Goal: Transaction & Acquisition: Purchase product/service

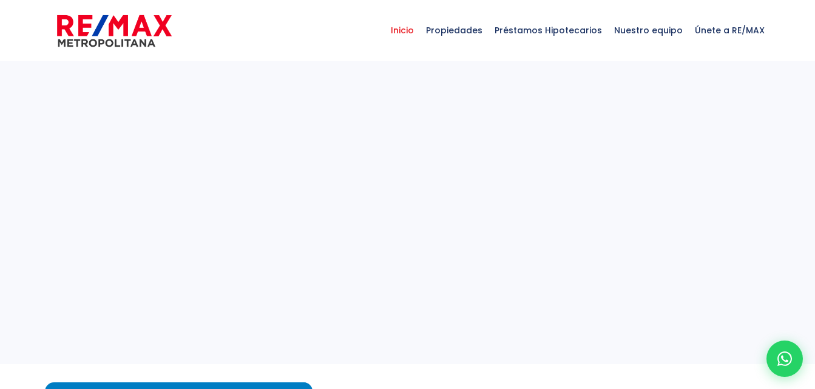
select select
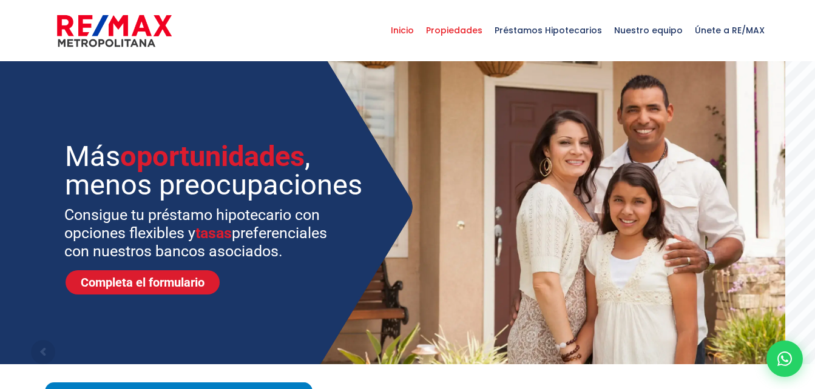
click at [463, 37] on span "Propiedades" at bounding box center [454, 30] width 69 height 36
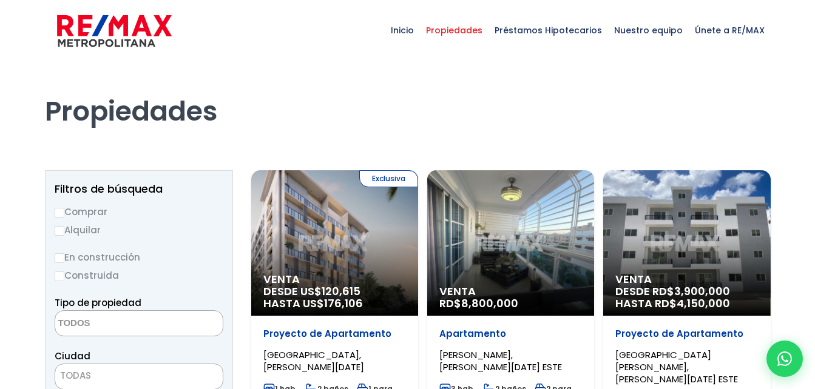
select select
click at [61, 209] on input "Comprar" at bounding box center [60, 213] width 10 height 10
radio input "true"
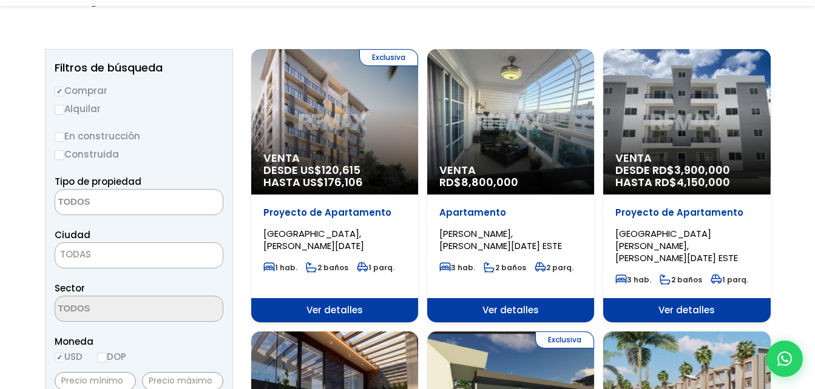
scroll to position [121, 0]
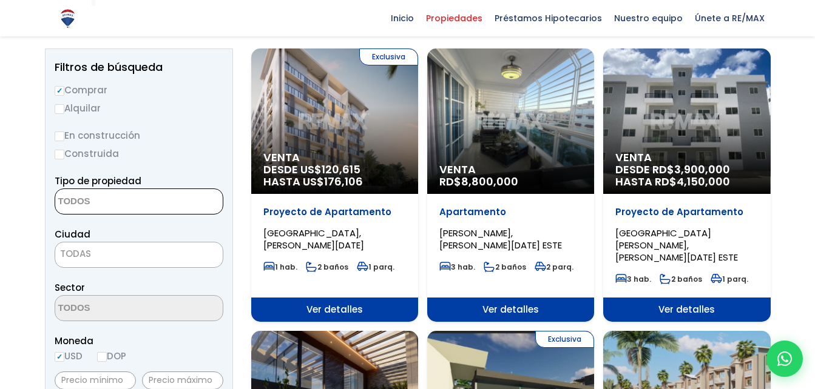
click at [92, 198] on textarea "Search" at bounding box center [114, 202] width 118 height 26
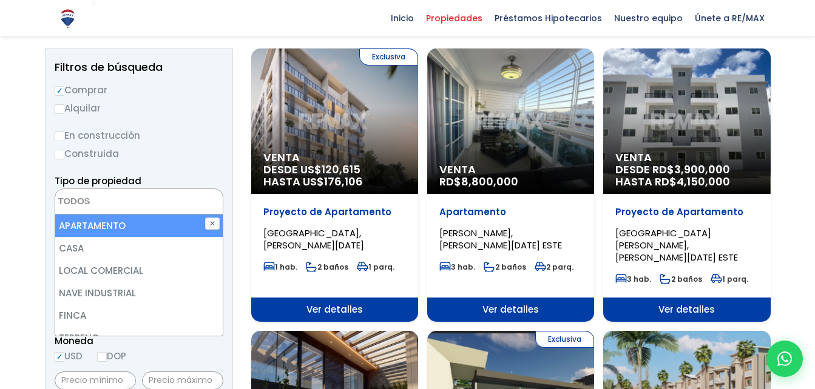
click at [90, 226] on li "APARTAMENTO" at bounding box center [138, 226] width 167 height 22
select select "apartment"
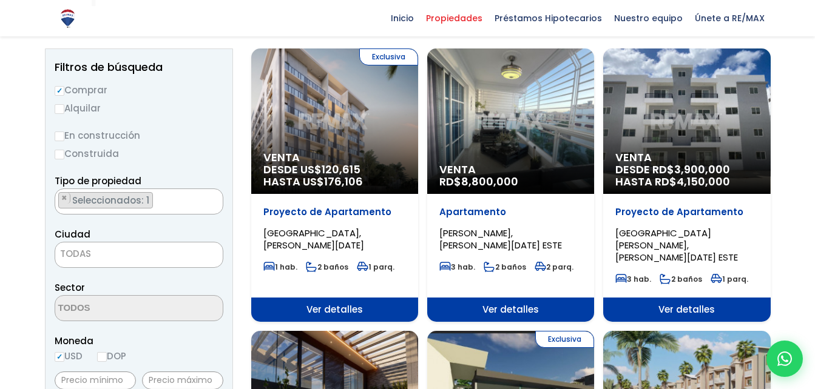
click at [197, 158] on label "Construida" at bounding box center [139, 153] width 169 height 15
click at [0, 0] on input "Construida" at bounding box center [0, 0] width 0 height 0
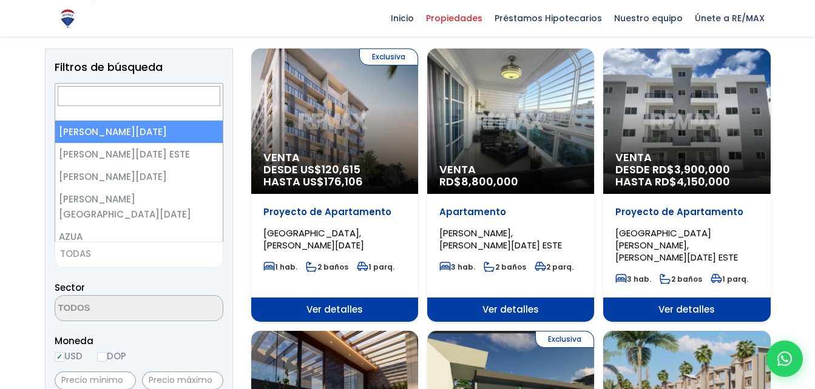
click at [106, 254] on span "TODAS" at bounding box center [138, 254] width 167 height 17
select select "1"
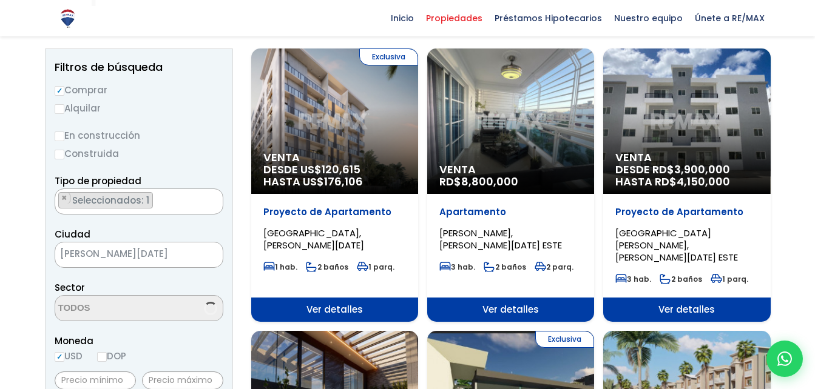
scroll to position [182, 0]
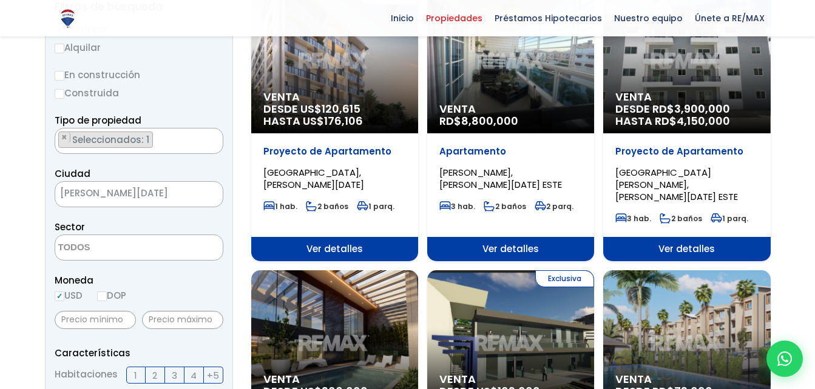
click at [84, 255] on textarea "Search" at bounding box center [114, 248] width 118 height 26
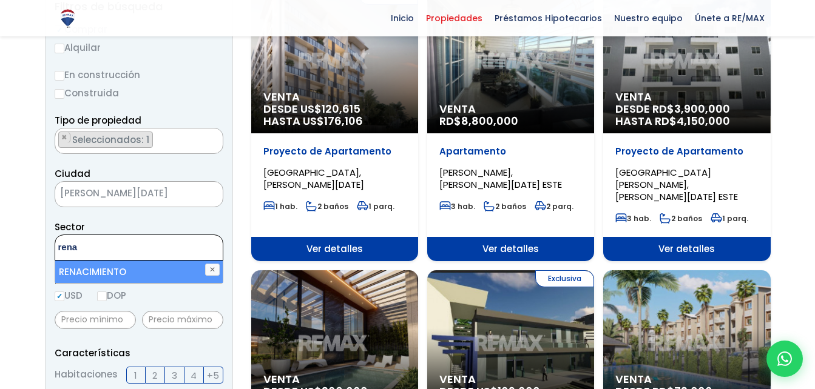
type textarea "rena"
click at [92, 261] on li "RENACIMIENTO" at bounding box center [138, 272] width 167 height 22
select select "62"
click at [141, 272] on li "RENACIMIENTO" at bounding box center [138, 272] width 167 height 22
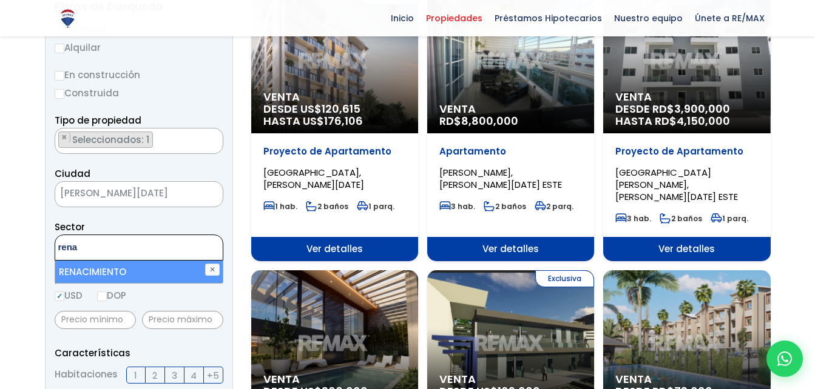
click at [147, 245] on textarea "rena" at bounding box center [114, 248] width 118 height 26
click at [110, 269] on li "RENACIMIENTO" at bounding box center [138, 272] width 167 height 22
select select "62"
click at [208, 270] on button "✕" at bounding box center [212, 270] width 15 height 12
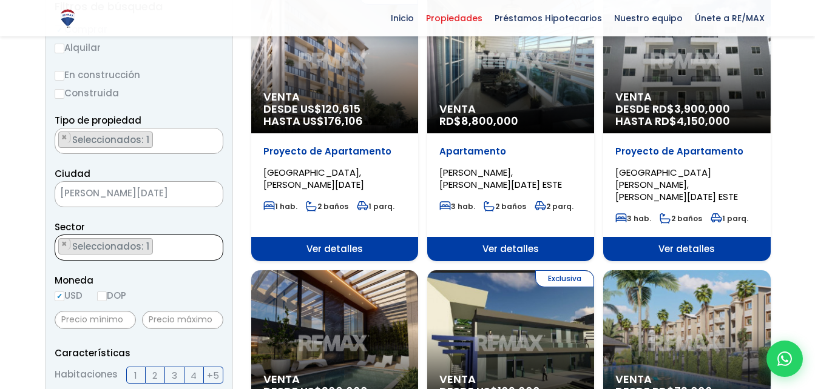
click at [169, 246] on ul "× Seleccionados: 1" at bounding box center [131, 248] width 152 height 26
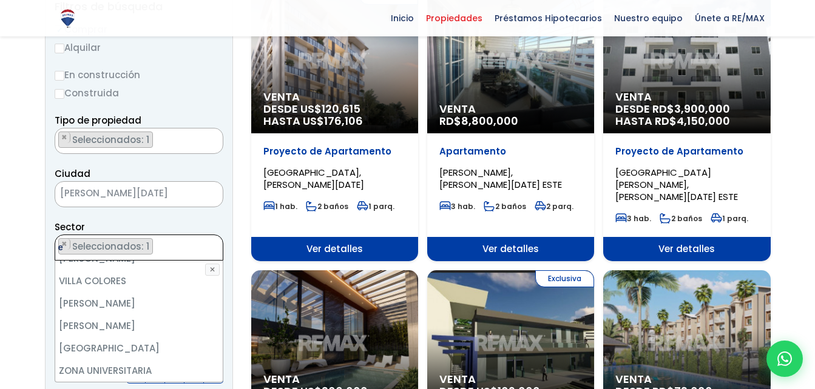
scroll to position [0, 0]
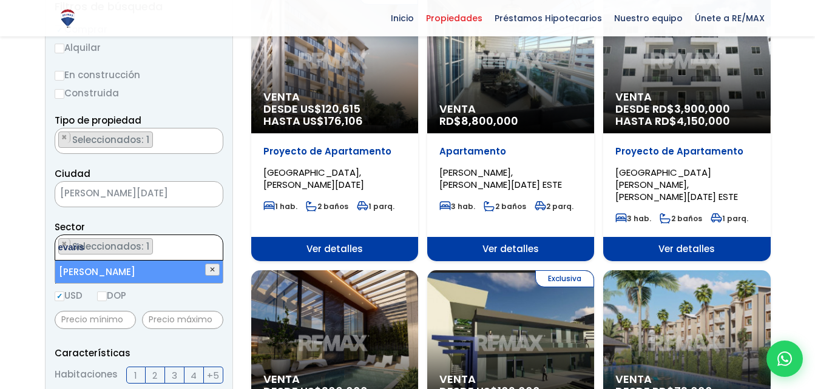
type textarea "evaris"
click at [216, 270] on button "✕" at bounding box center [212, 270] width 15 height 12
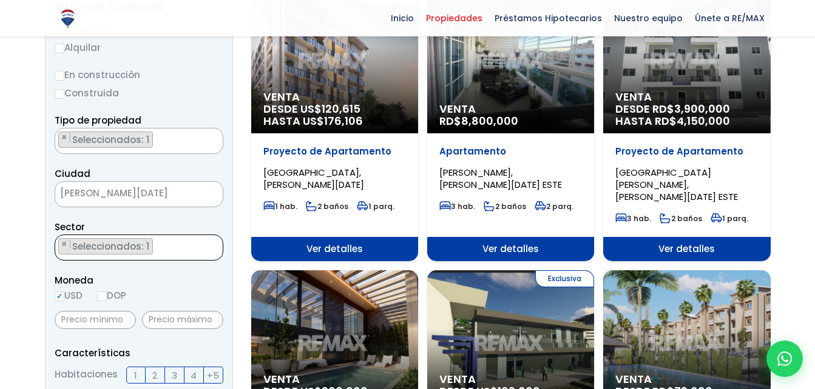
click at [193, 247] on ul "× Seleccionados: 1" at bounding box center [131, 248] width 152 height 26
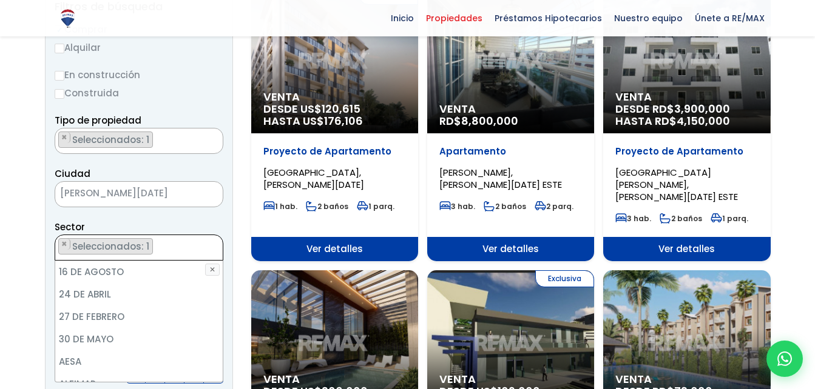
scroll to position [4623, 0]
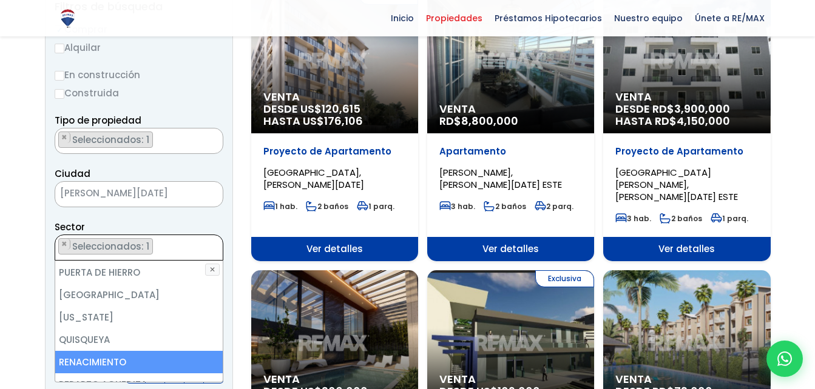
click at [193, 247] on ul "× Seleccionados: 1" at bounding box center [131, 248] width 152 height 26
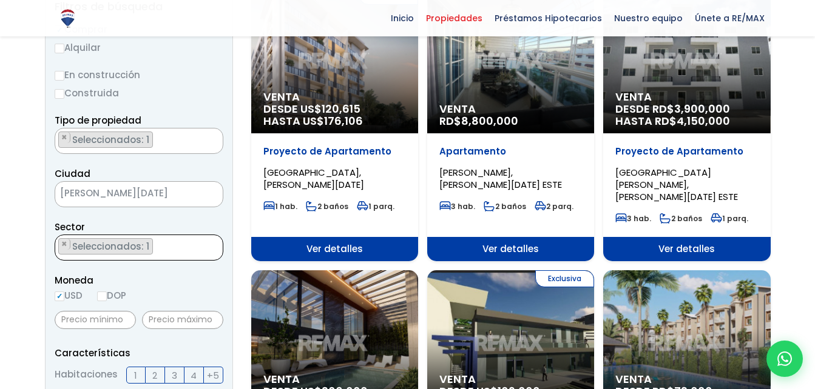
click at [193, 247] on ul "× Seleccionados: 1" at bounding box center [131, 248] width 152 height 26
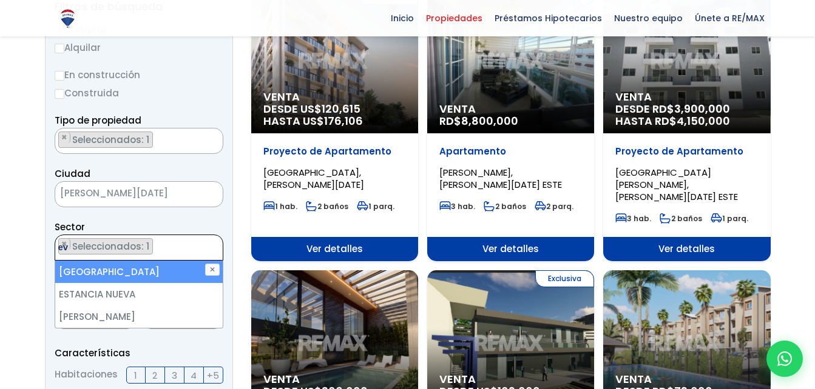
scroll to position [0, 0]
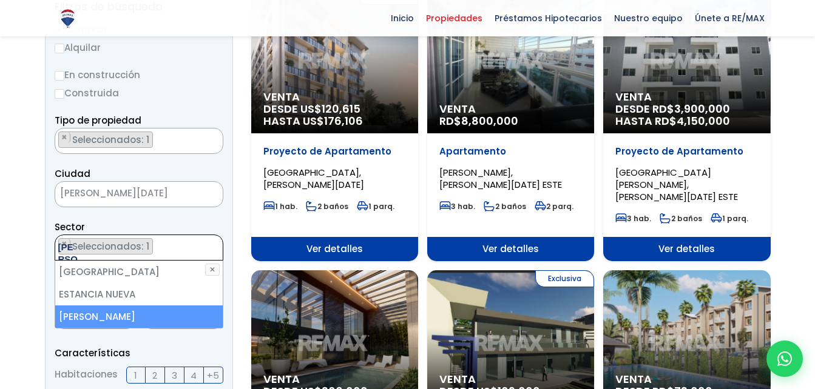
type textarea "eva"
click at [127, 323] on li "[PERSON_NAME]" at bounding box center [138, 317] width 167 height 22
select select "155"
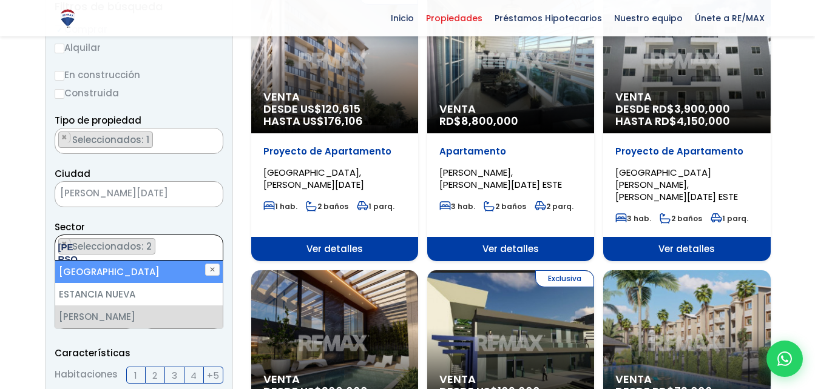
click at [180, 245] on ul "× Seleccionados: 2 × Seleccionados: 2" at bounding box center [131, 248] width 152 height 26
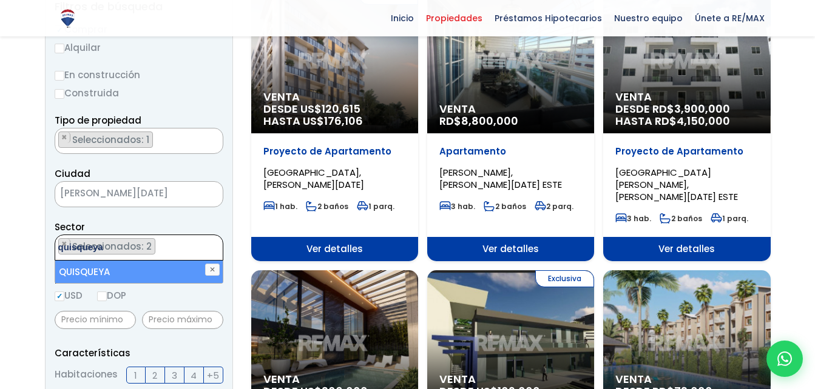
type textarea "quisqueya"
click at [173, 273] on li "QUISQUEYA" at bounding box center [138, 272] width 167 height 22
click at [184, 247] on ul "× Seleccionados: 3 × Seleccionados: 3 × Seleccionados: 3" at bounding box center [131, 248] width 152 height 26
type textarea "restau"
click at [151, 274] on li "LOS RESTAURADORES" at bounding box center [138, 272] width 167 height 22
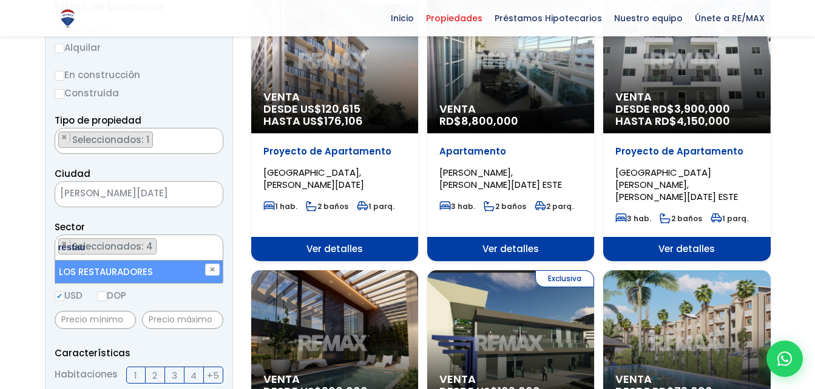
click at [186, 250] on ul "× Seleccionados: 4 × Seleccionados: 4 × Seleccionados: 4 × Seleccionados: 4" at bounding box center [131, 248] width 152 height 26
type textarea "zona uni"
click at [154, 271] on li "ZONA UNIVERSITARIA" at bounding box center [138, 272] width 167 height 22
click at [180, 250] on ul "× Seleccionados: 5 × Seleccionados: 5 × Seleccionados: 5 × Seleccionados: 5 × S…" at bounding box center [131, 248] width 152 height 26
type textarea "el millo"
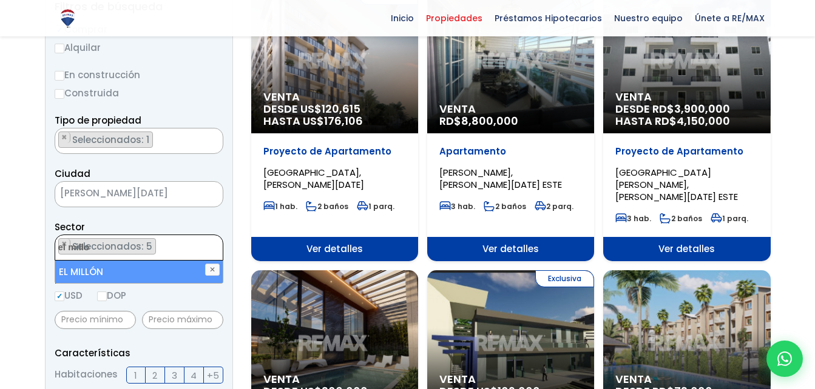
click at [138, 269] on li "EL MILLÓN" at bounding box center [138, 272] width 167 height 22
select select "113"
click at [172, 247] on ul "× Seleccionados: 6 × Seleccionados: 6 × Seleccionados: 6 × Seleccionados: 6 × S…" at bounding box center [131, 248] width 152 height 26
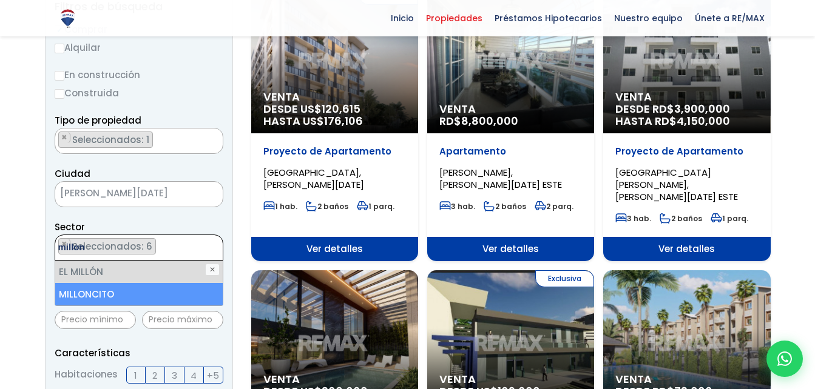
type textarea "millon"
click at [146, 294] on li "MILLONCITO" at bounding box center [138, 294] width 167 height 22
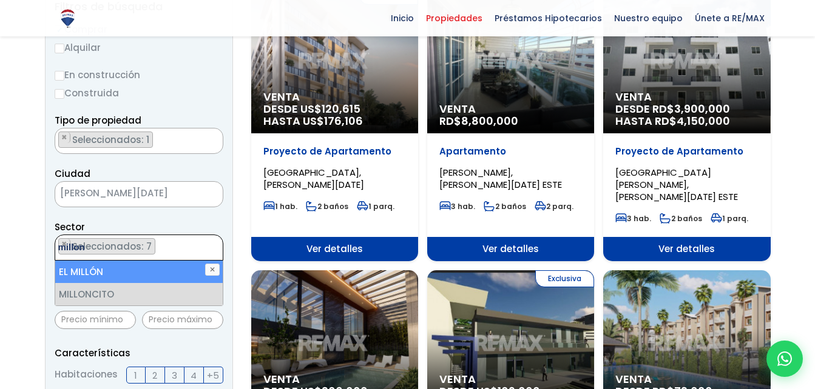
click at [192, 248] on ul "× Seleccionados: 7 × Seleccionados: 7 × Seleccionados: 7 × Seleccionados: 7 × S…" at bounding box center [131, 248] width 152 height 26
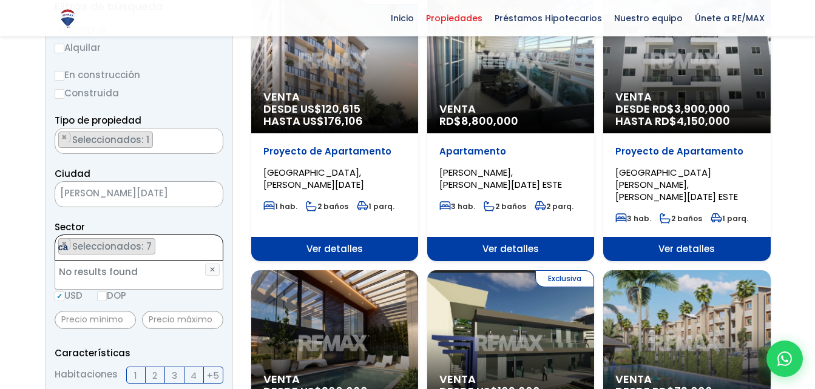
type textarea "c"
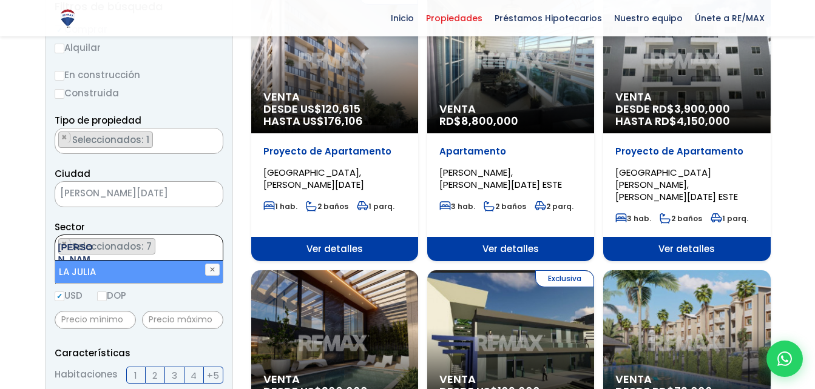
type textarea "julia"
click at [135, 270] on li "LA JULIA" at bounding box center [138, 272] width 167 height 22
drag, startPoint x: 172, startPoint y: 249, endPoint x: 52, endPoint y: 244, distance: 120.8
type textarea "paraiso"
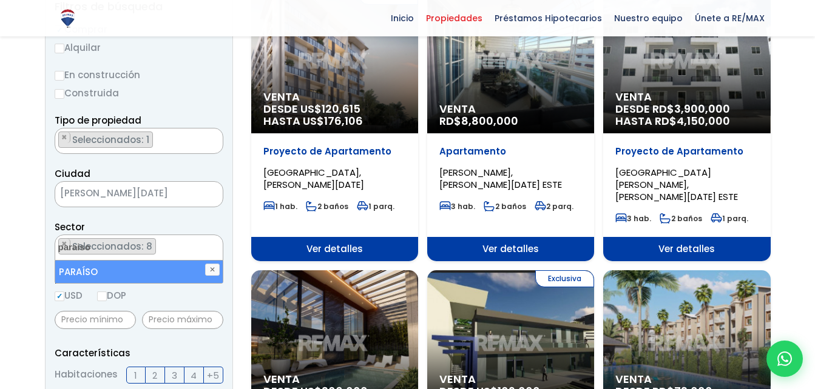
click at [82, 272] on li "PARAÍSO" at bounding box center [138, 272] width 167 height 22
click at [167, 320] on input "text" at bounding box center [182, 320] width 81 height 18
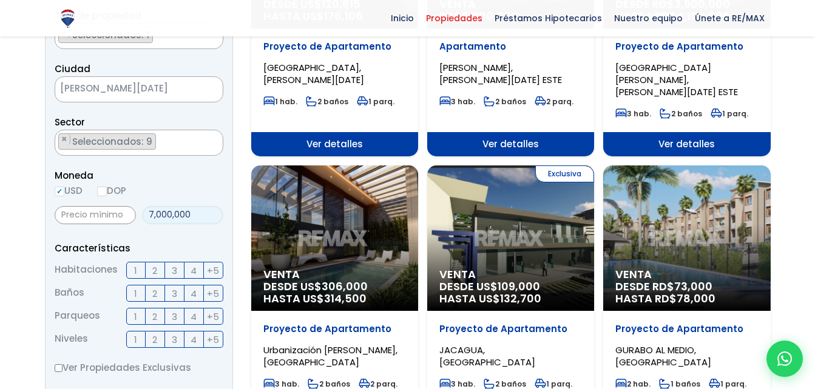
scroll to position [303, 0]
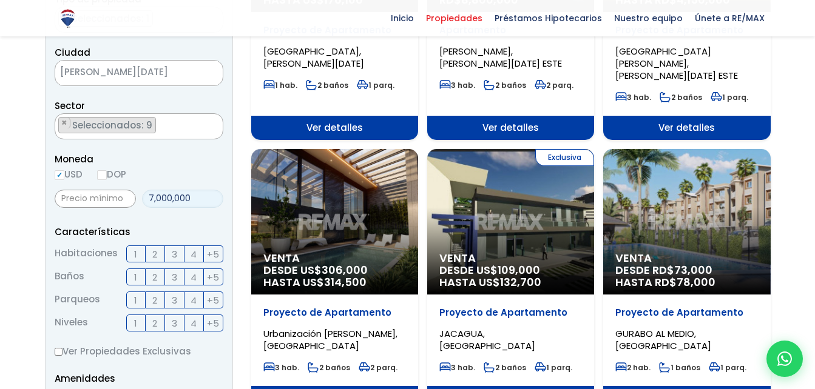
type input "7,000,000"
drag, startPoint x: 155, startPoint y: 255, endPoint x: 157, endPoint y: 277, distance: 21.9
click at [156, 255] on span "2" at bounding box center [154, 254] width 5 height 15
click at [0, 0] on input "2" at bounding box center [0, 0] width 0 height 0
click at [157, 277] on span "2" at bounding box center [154, 277] width 5 height 15
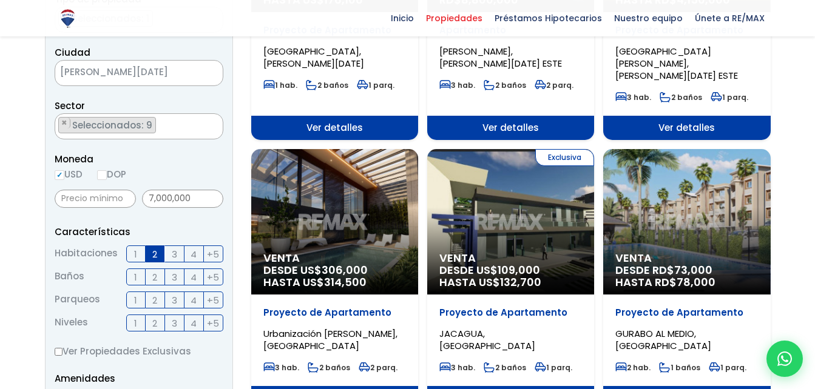
click at [0, 0] on input "2" at bounding box center [0, 0] width 0 height 0
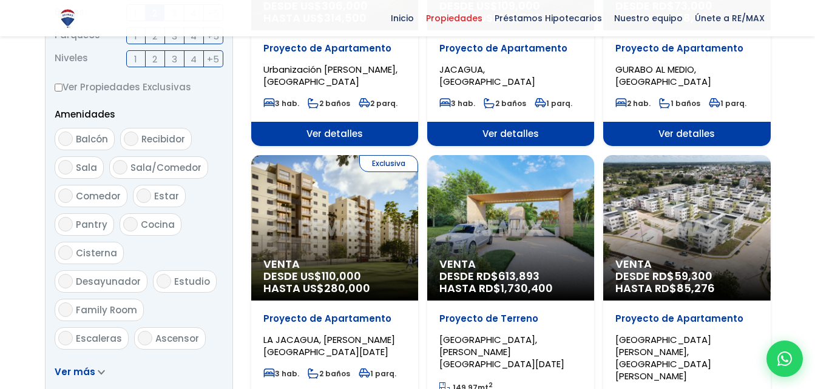
scroll to position [667, 0]
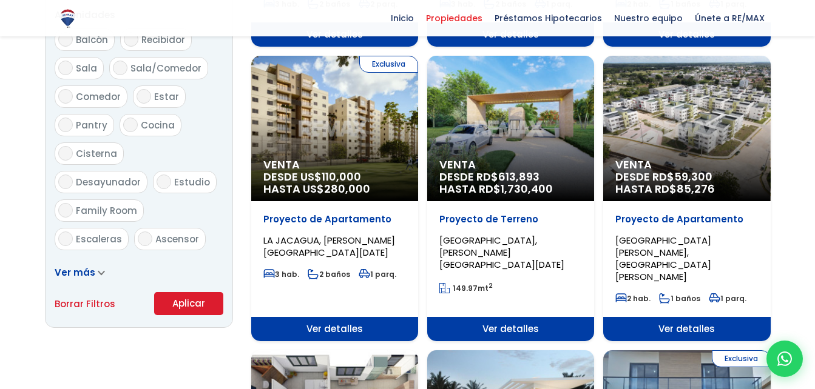
click at [187, 301] on button "Aplicar" at bounding box center [188, 303] width 69 height 23
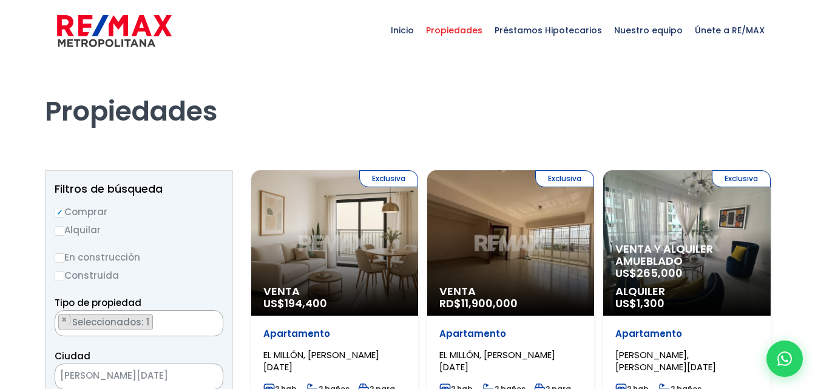
scroll to position [3613, 0]
select select "113"
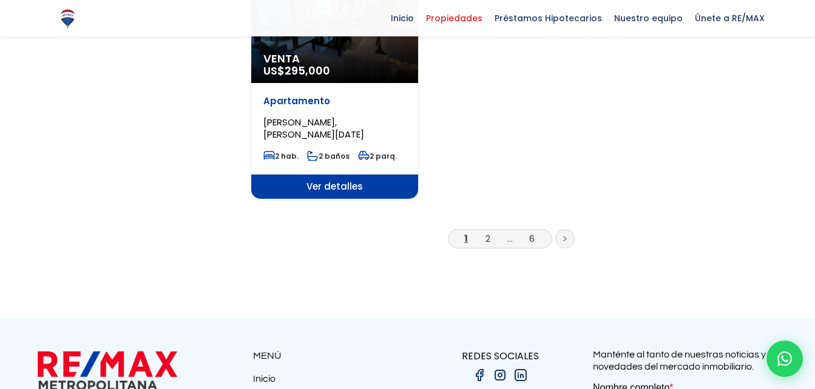
scroll to position [1638, 0]
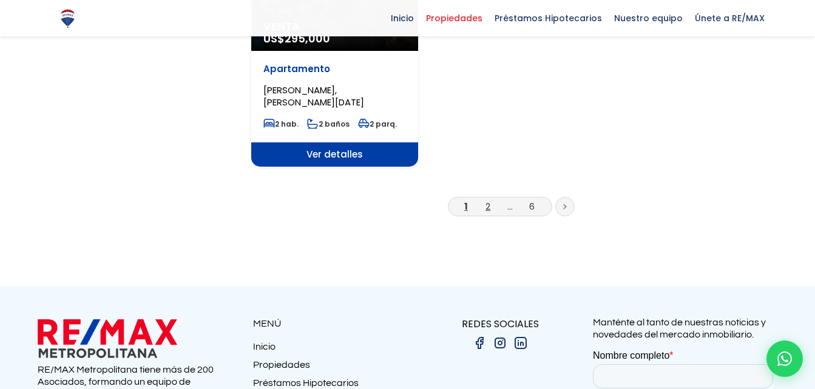
click at [488, 206] on link "2" at bounding box center [487, 206] width 5 height 13
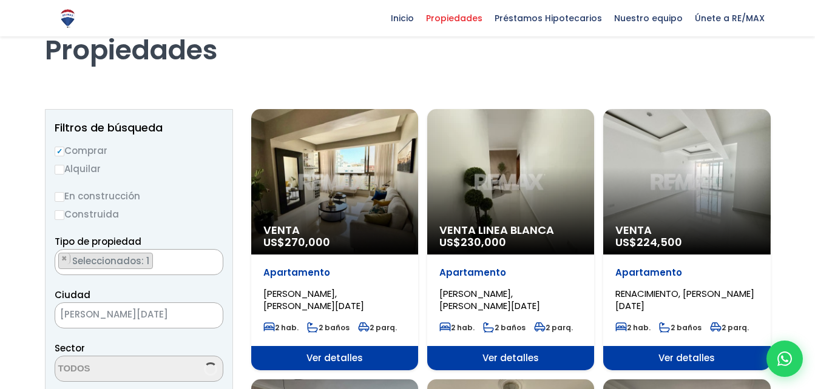
scroll to position [121, 0]
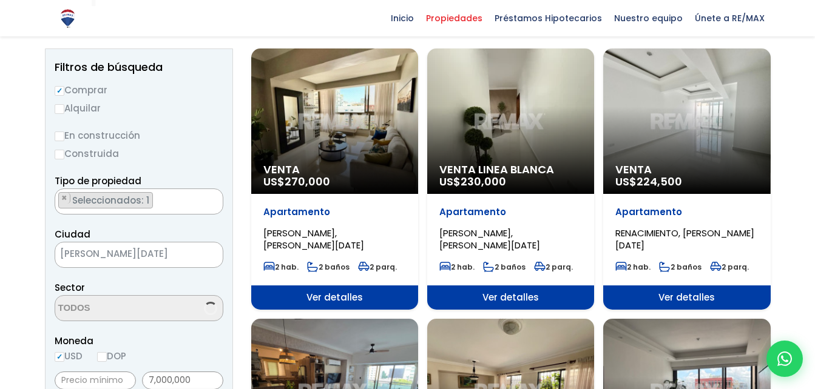
select select "113"
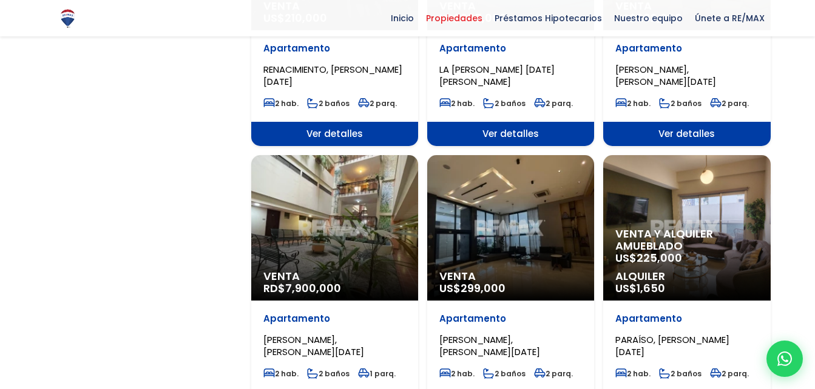
scroll to position [1092, 0]
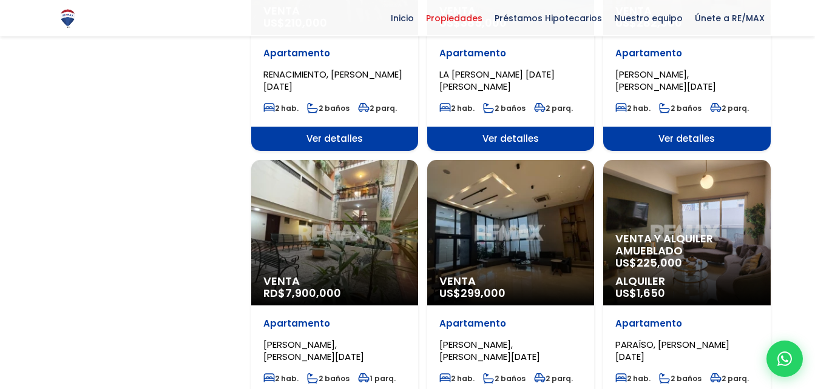
click at [348, 211] on div "Venta RD$ 7,900,000" at bounding box center [334, 233] width 167 height 146
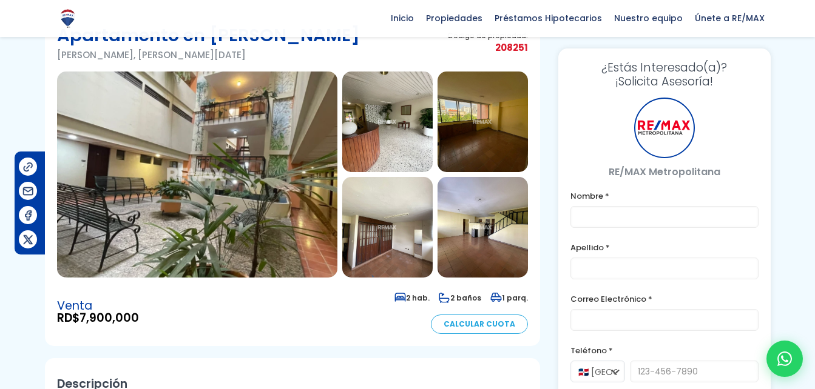
scroll to position [61, 0]
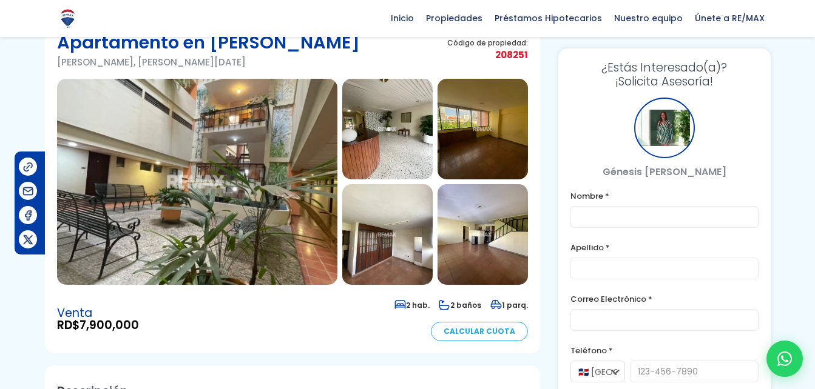
click at [169, 186] on img at bounding box center [197, 182] width 280 height 206
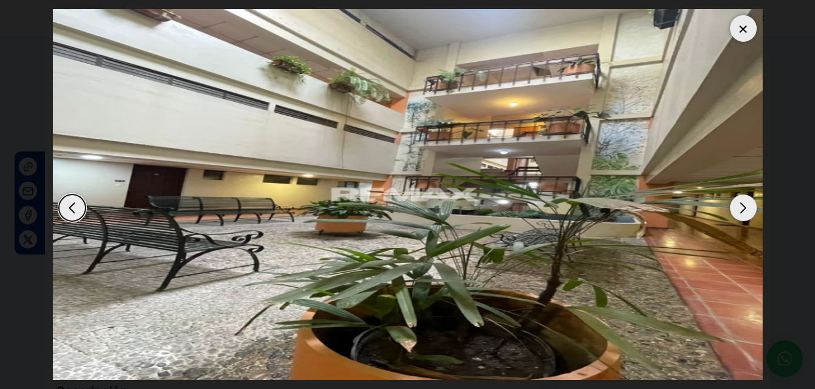
click at [737, 210] on div "Next slide" at bounding box center [743, 208] width 27 height 27
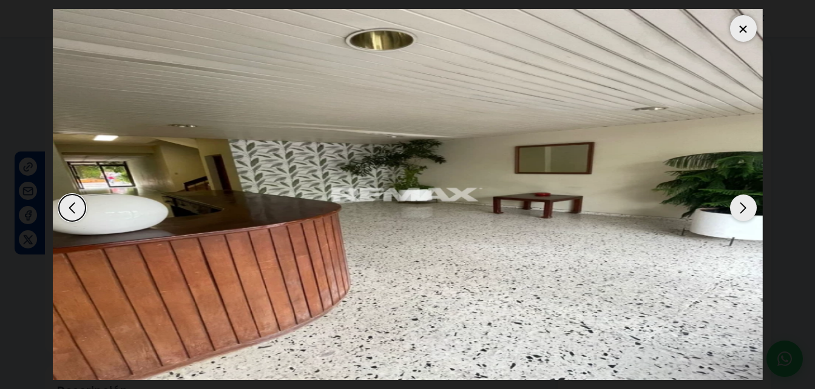
click at [737, 210] on div "Next slide" at bounding box center [743, 208] width 27 height 27
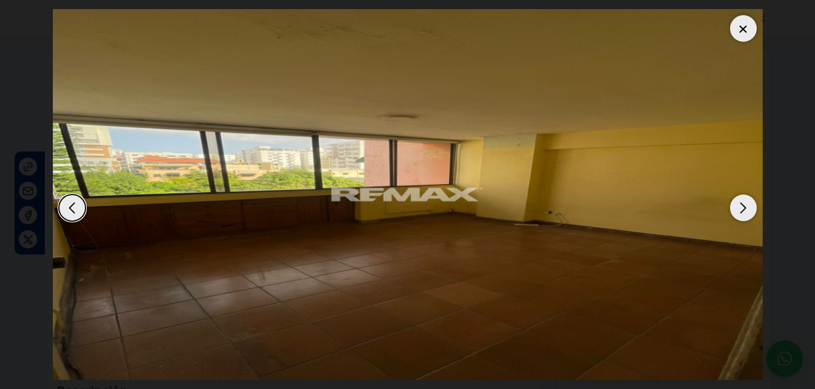
click at [737, 210] on div "Next slide" at bounding box center [743, 208] width 27 height 27
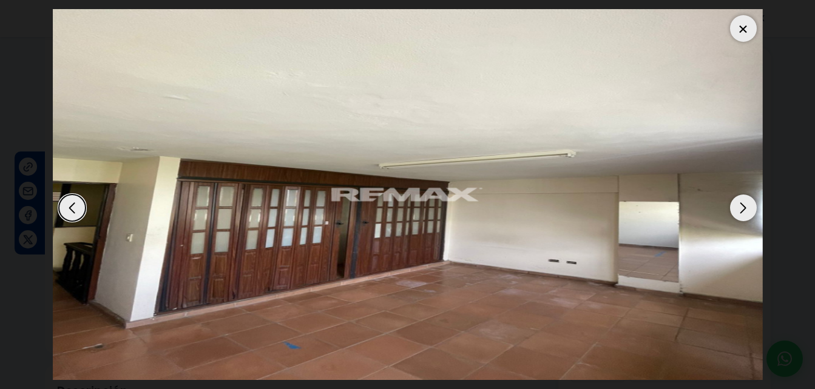
click at [737, 210] on div "Next slide" at bounding box center [743, 208] width 27 height 27
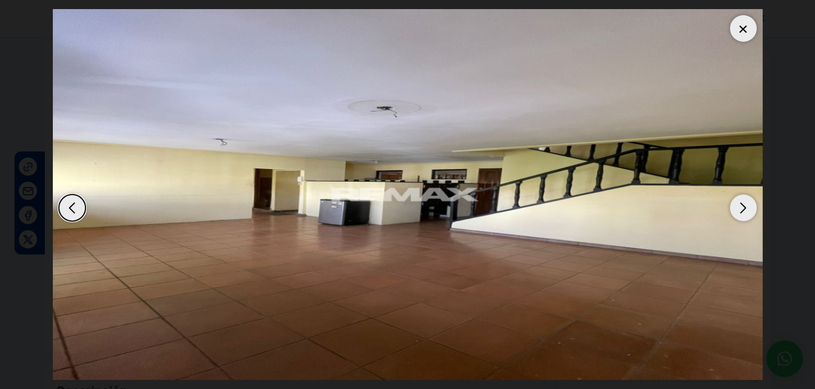
click at [737, 210] on div "Next slide" at bounding box center [743, 208] width 27 height 27
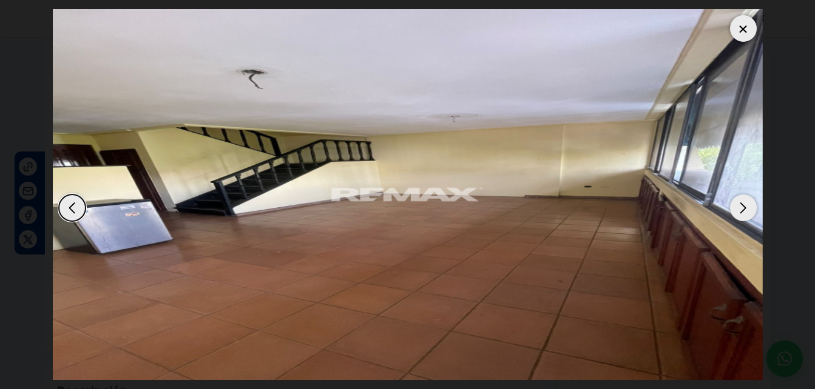
click at [737, 210] on div "Next slide" at bounding box center [743, 208] width 27 height 27
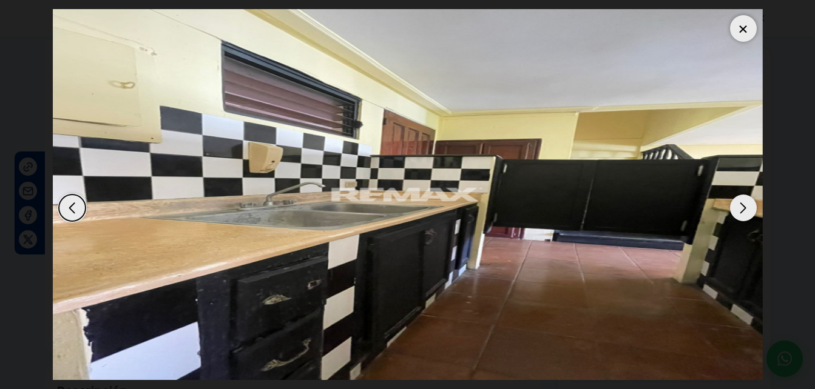
click at [737, 210] on div "Next slide" at bounding box center [743, 208] width 27 height 27
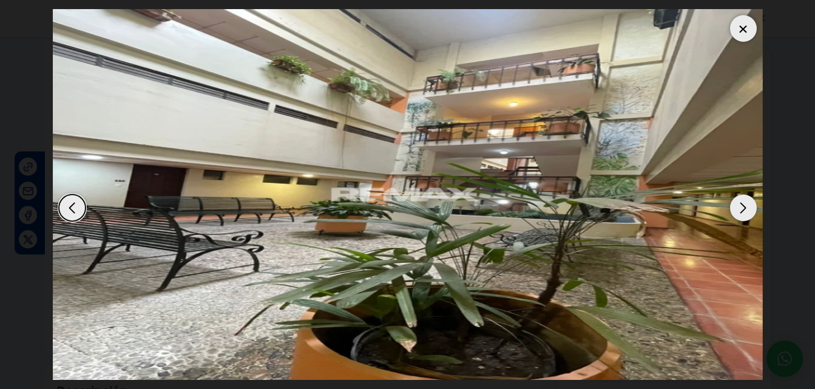
click at [745, 36] on div at bounding box center [743, 28] width 27 height 27
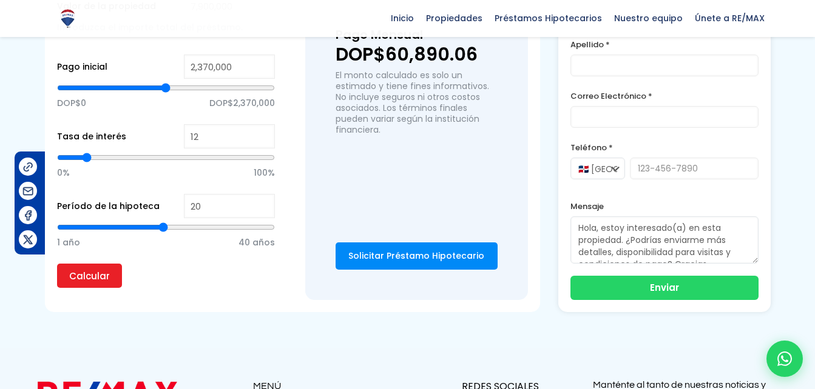
scroll to position [864, 0]
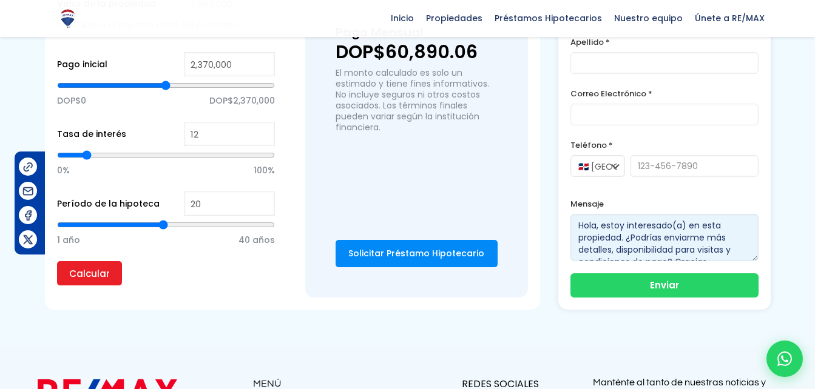
click at [725, 247] on textarea "Hola, estoy interesado(a) en esta propiedad. ¿Podrías enviarme más detalles, di…" at bounding box center [664, 237] width 188 height 47
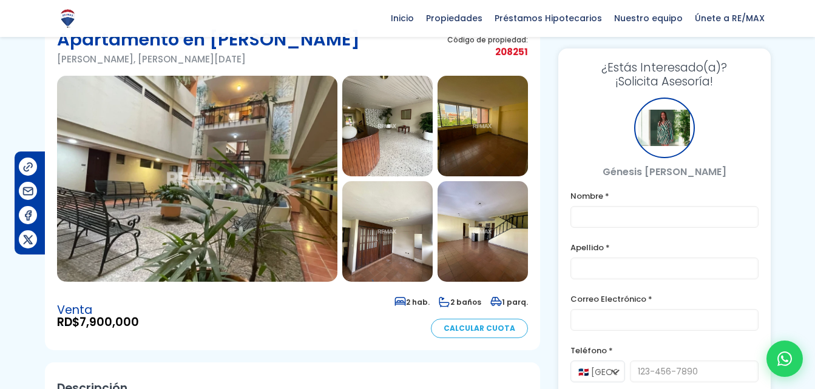
scroll to position [0, 0]
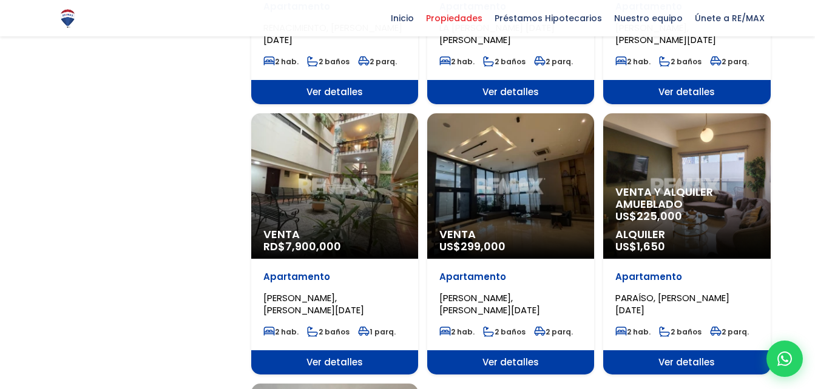
select select "113"
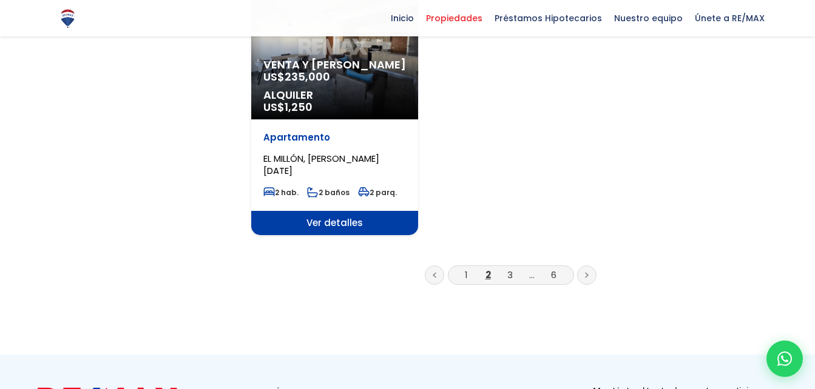
scroll to position [1577, 0]
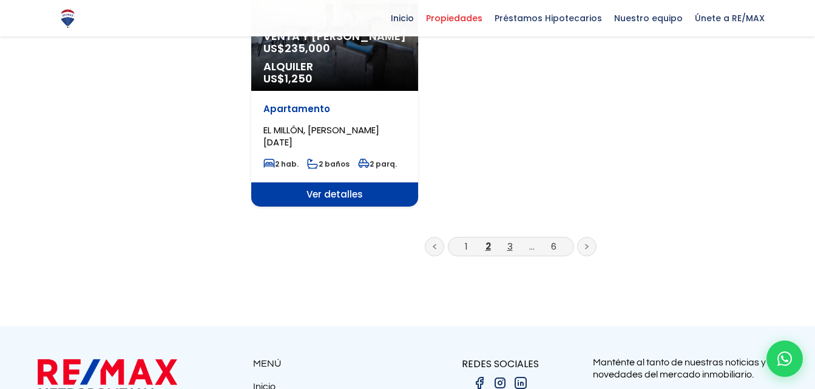
click at [507, 249] on link "3" at bounding box center [509, 246] width 5 height 13
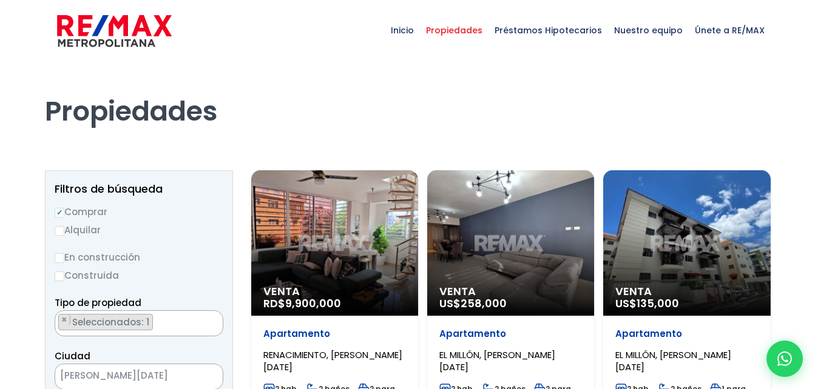
select select "113"
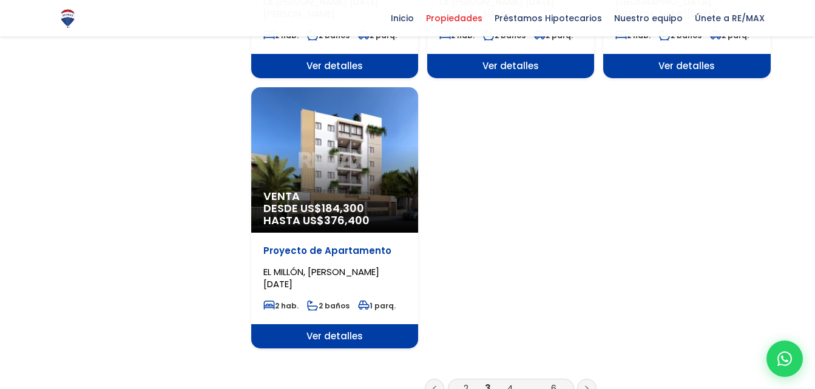
scroll to position [1577, 0]
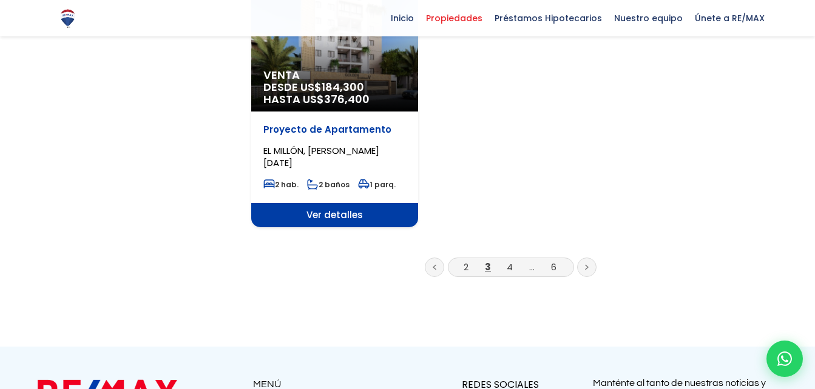
click at [513, 269] on li "4" at bounding box center [509, 267] width 19 height 15
click at [510, 269] on link "4" at bounding box center [509, 267] width 6 height 13
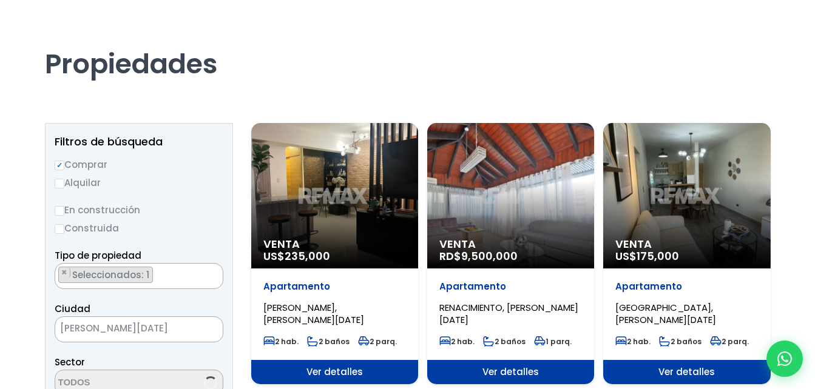
select select "113"
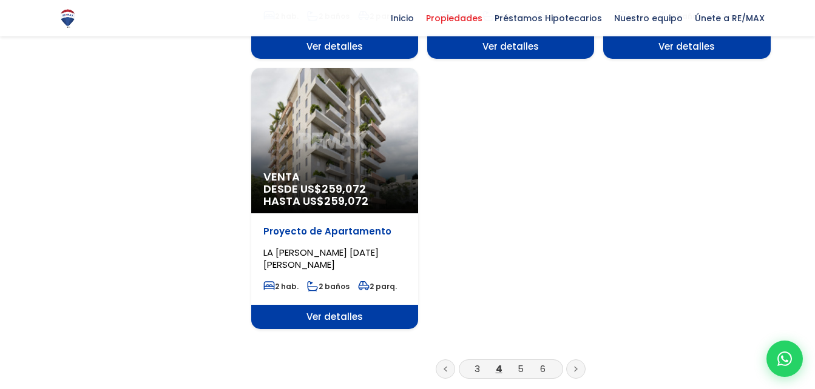
scroll to position [1456, 0]
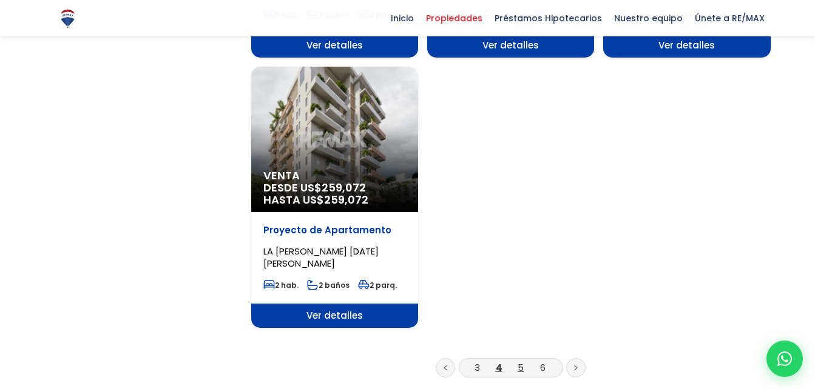
click at [520, 368] on link "5" at bounding box center [520, 367] width 6 height 13
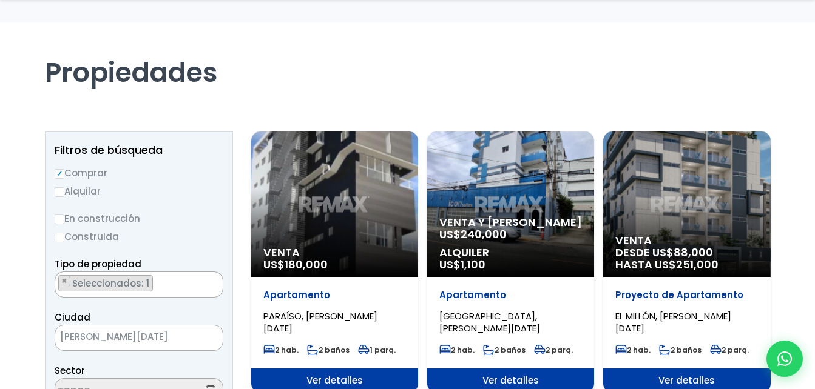
scroll to position [61, 0]
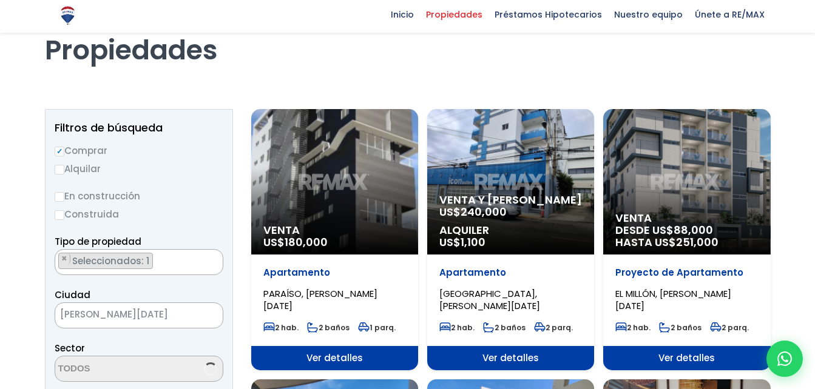
select select "113"
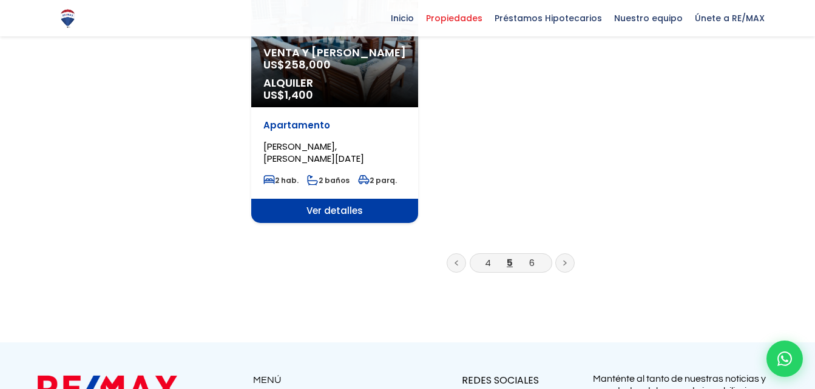
scroll to position [1577, 0]
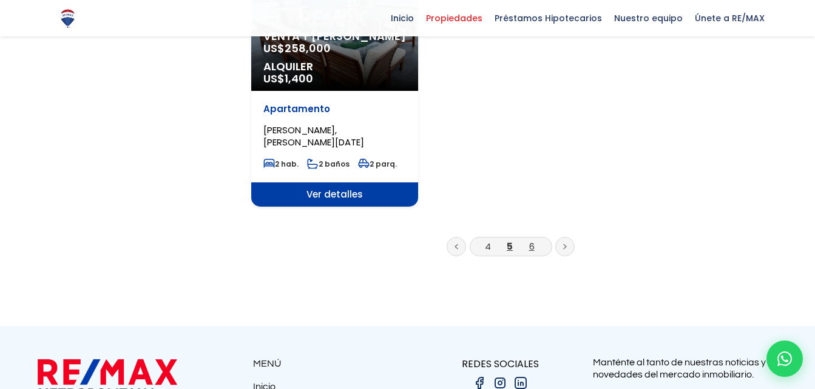
click at [533, 248] on link "6" at bounding box center [531, 246] width 5 height 13
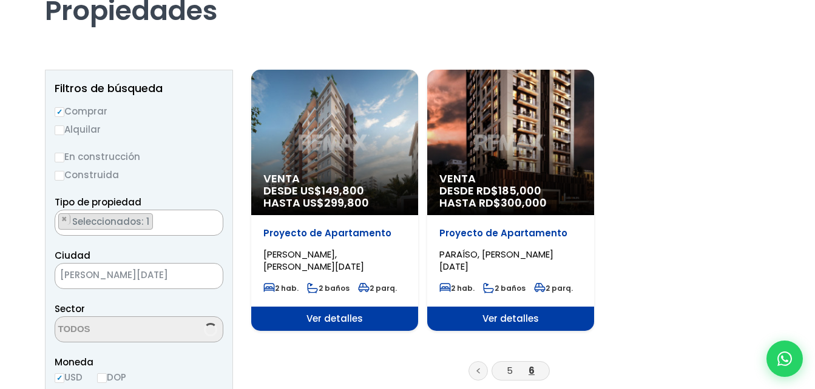
scroll to position [3613, 0]
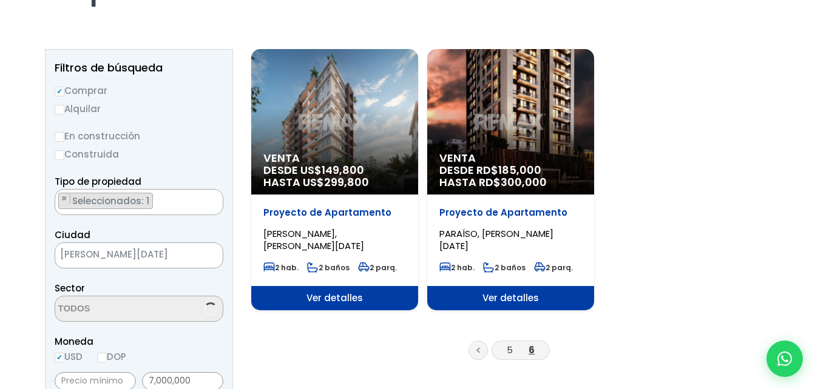
select select "113"
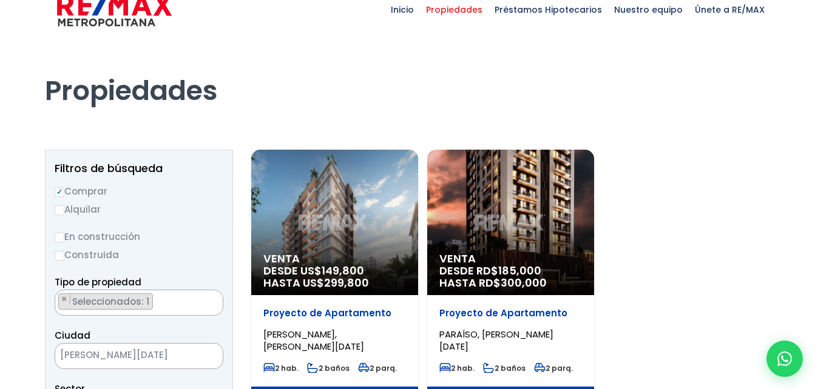
scroll to position [0, 0]
